Goal: Check status: Check status

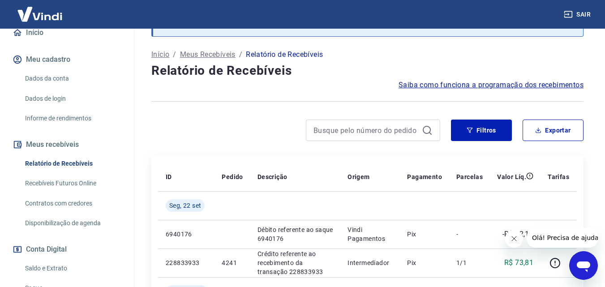
scroll to position [179, 0]
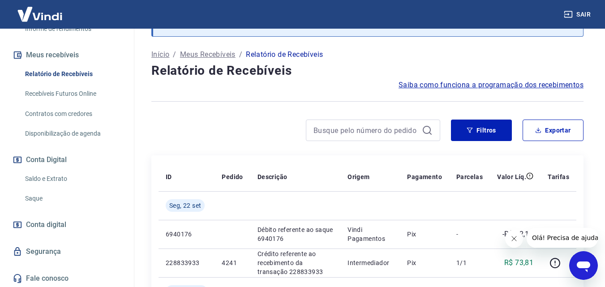
click at [49, 176] on link "Saldo e Extrato" at bounding box center [72, 179] width 102 height 18
